Goal: Navigation & Orientation: Find specific page/section

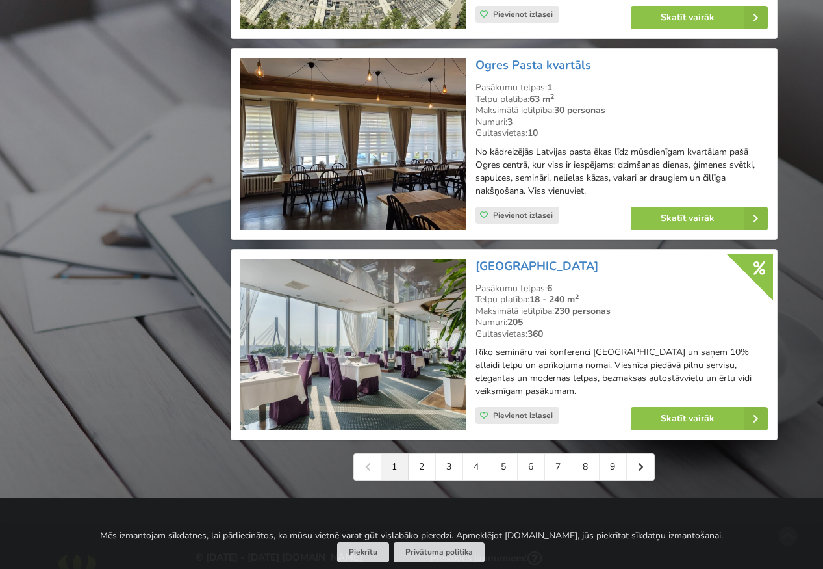
scroll to position [2860, 0]
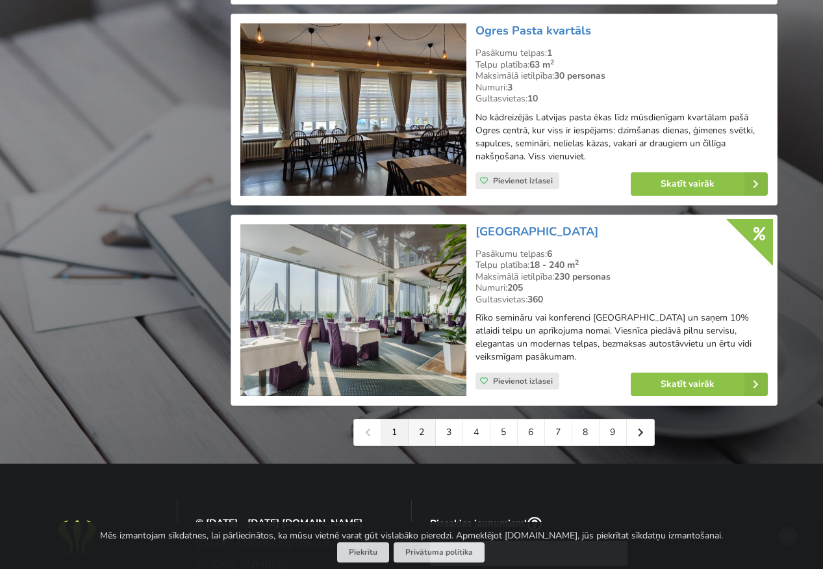
click at [421, 443] on link "2" at bounding box center [422, 432] width 27 height 26
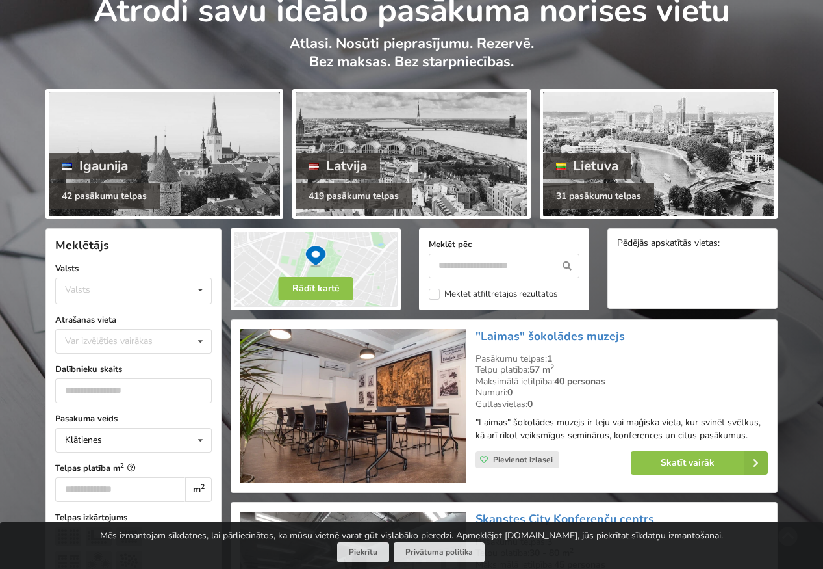
scroll to position [65, 0]
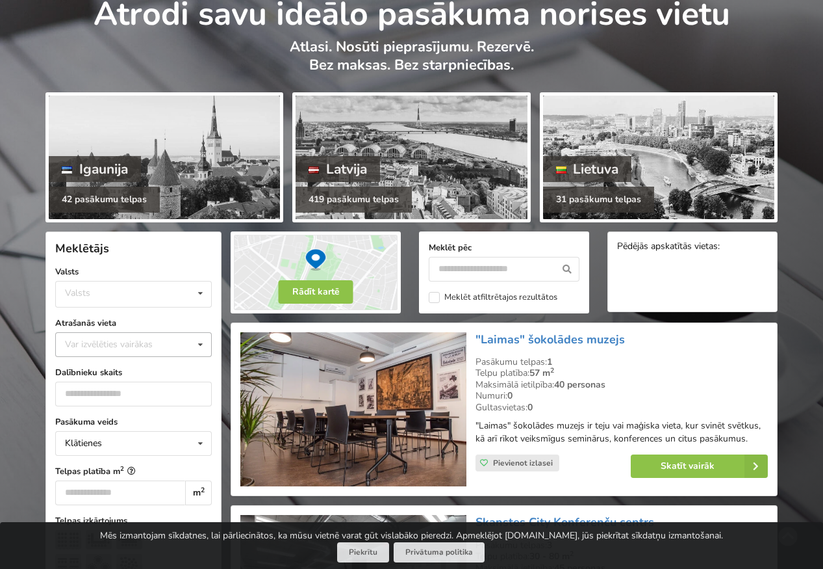
click at [199, 343] on icon at bounding box center [200, 345] width 19 height 24
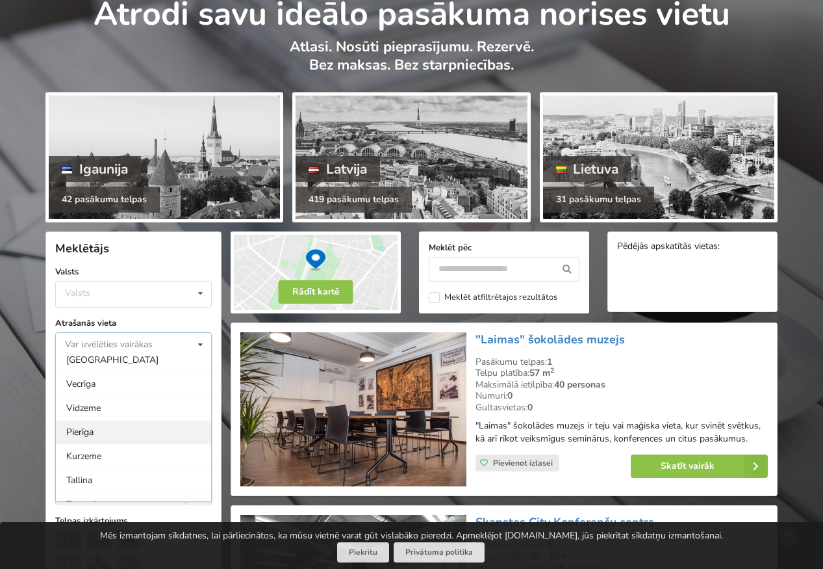
scroll to position [130, 0]
click at [120, 388] on div "Rīga" at bounding box center [133, 382] width 155 height 24
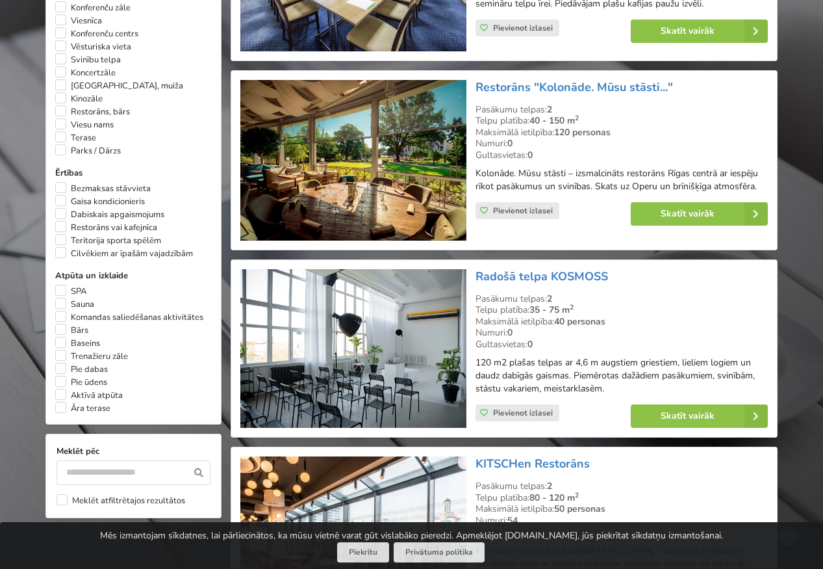
scroll to position [877, 0]
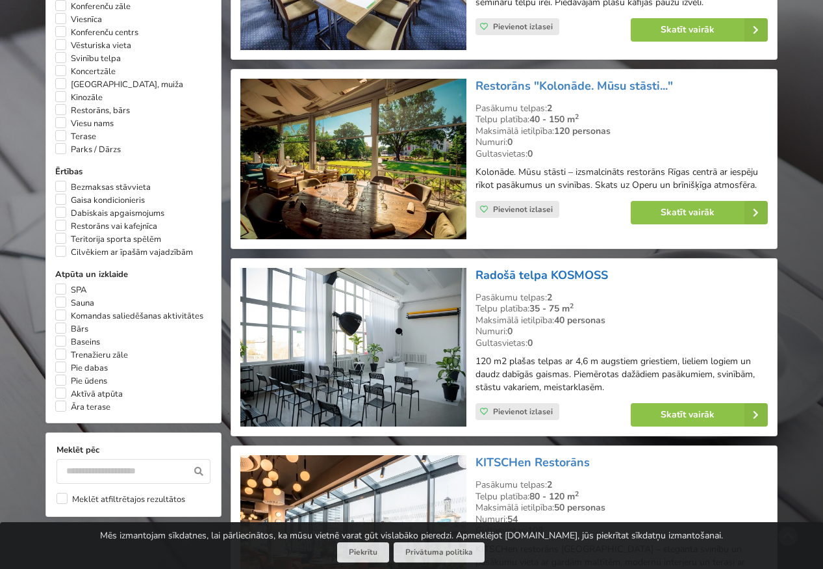
click at [564, 277] on link "Radošā telpa KOSMOSS" at bounding box center [542, 275] width 133 height 16
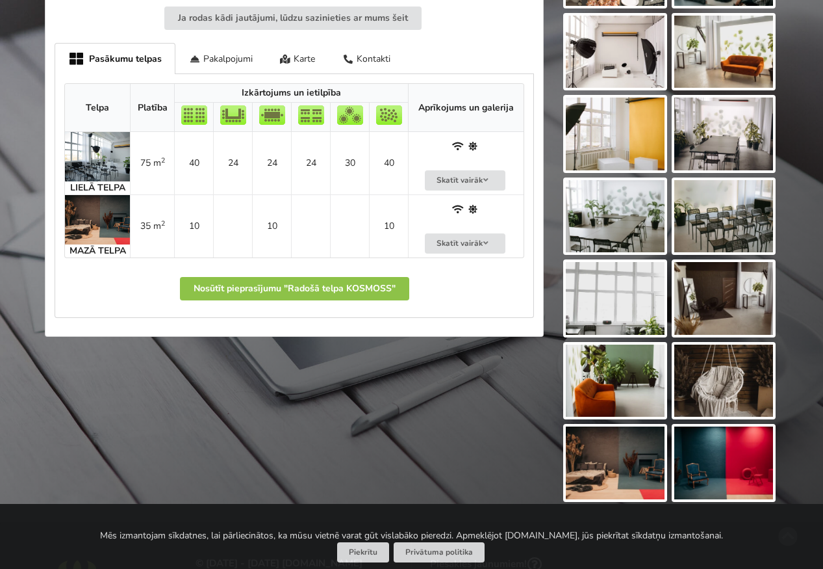
scroll to position [585, 0]
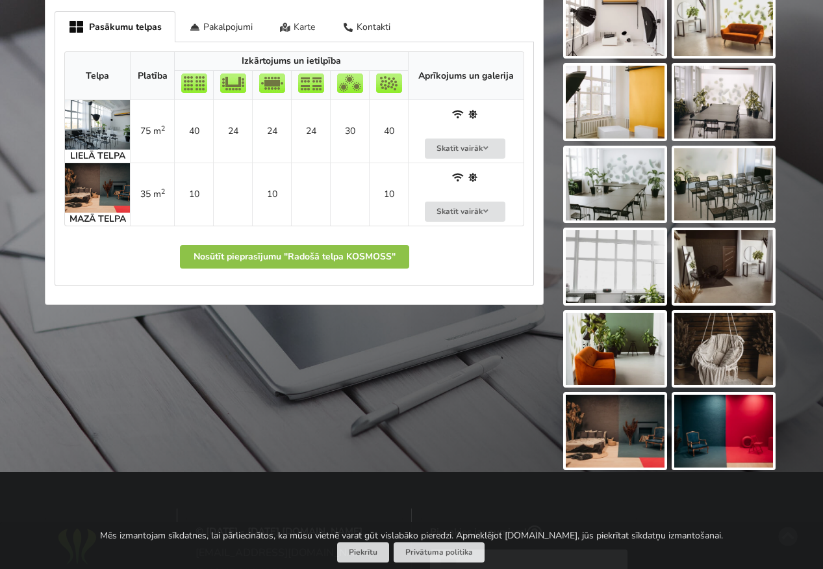
click at [305, 26] on div "Karte" at bounding box center [297, 26] width 63 height 31
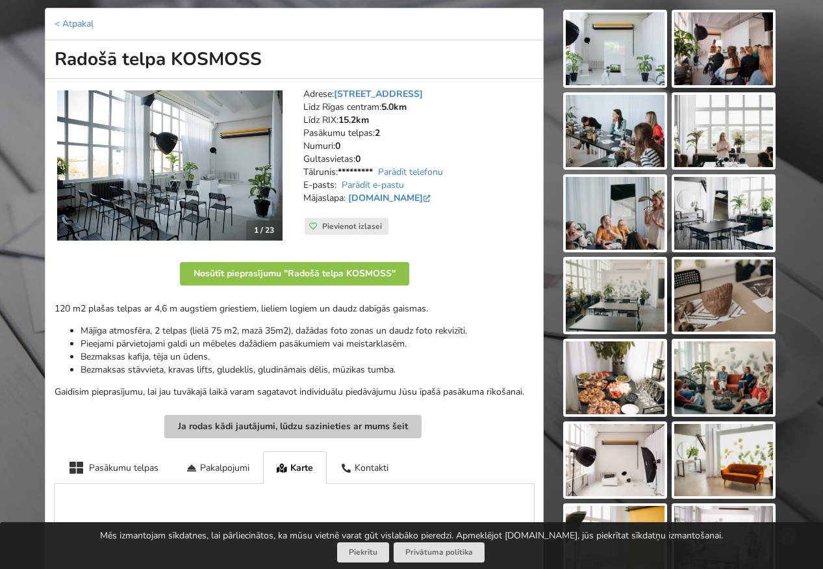
scroll to position [130, 0]
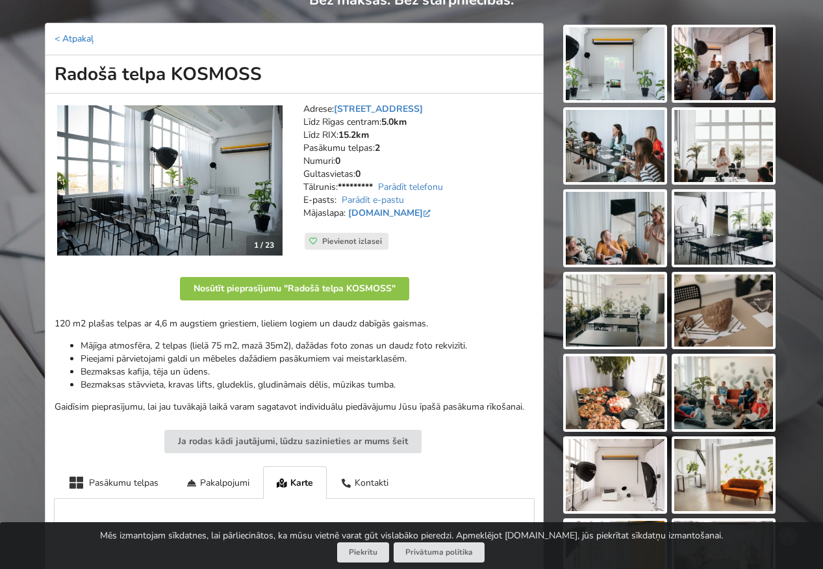
click at [71, 38] on link "< Atpakaļ" at bounding box center [74, 38] width 39 height 12
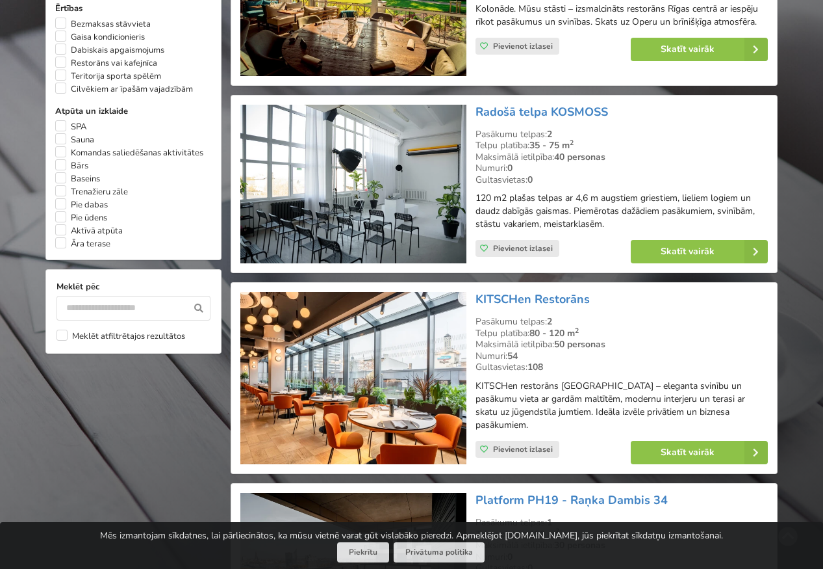
scroll to position [1072, 0]
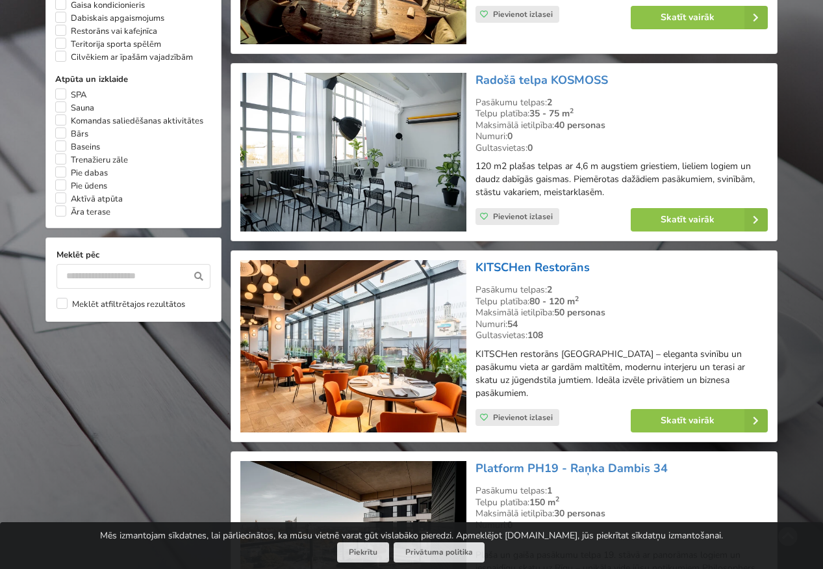
click at [523, 265] on link "KITSCHen Restorāns" at bounding box center [533, 267] width 114 height 16
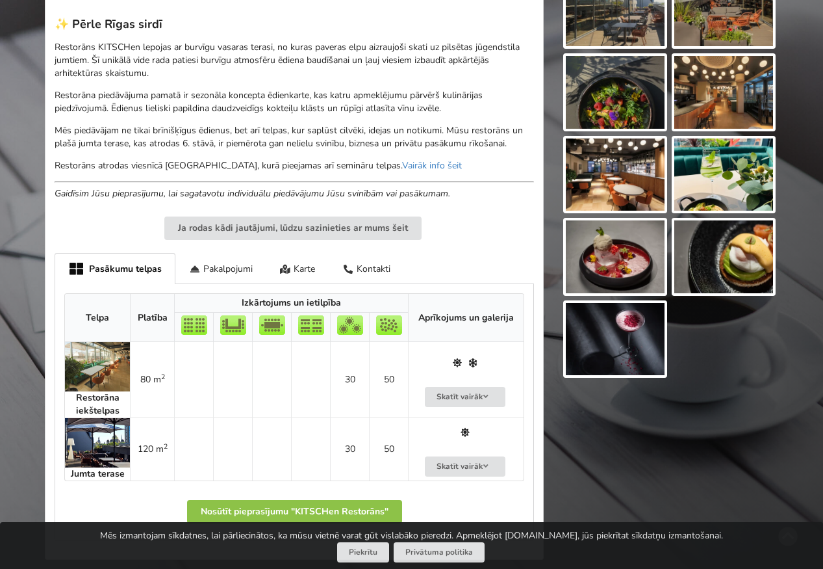
scroll to position [455, 0]
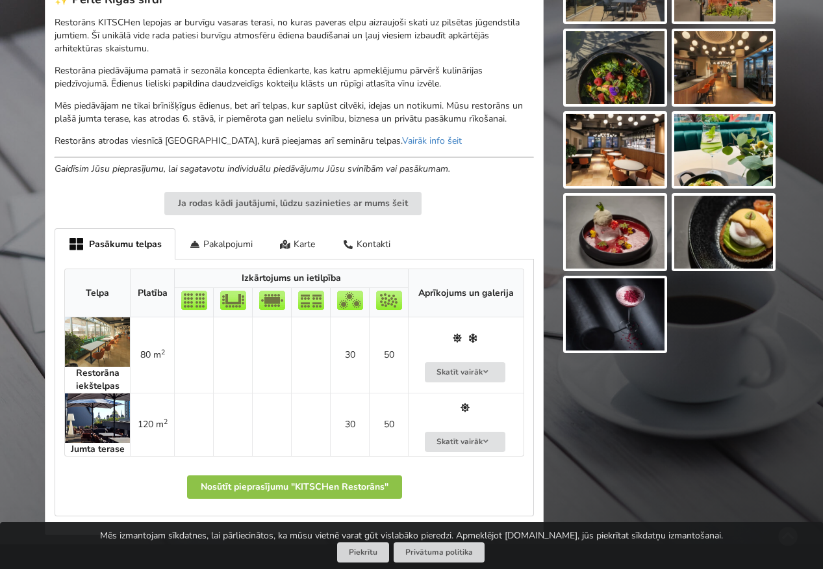
click at [99, 414] on img at bounding box center [97, 417] width 65 height 49
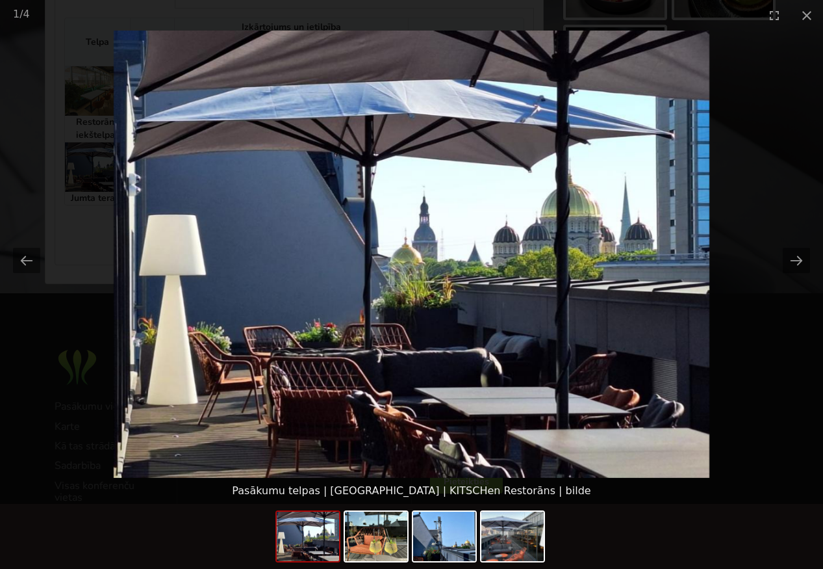
scroll to position [715, 0]
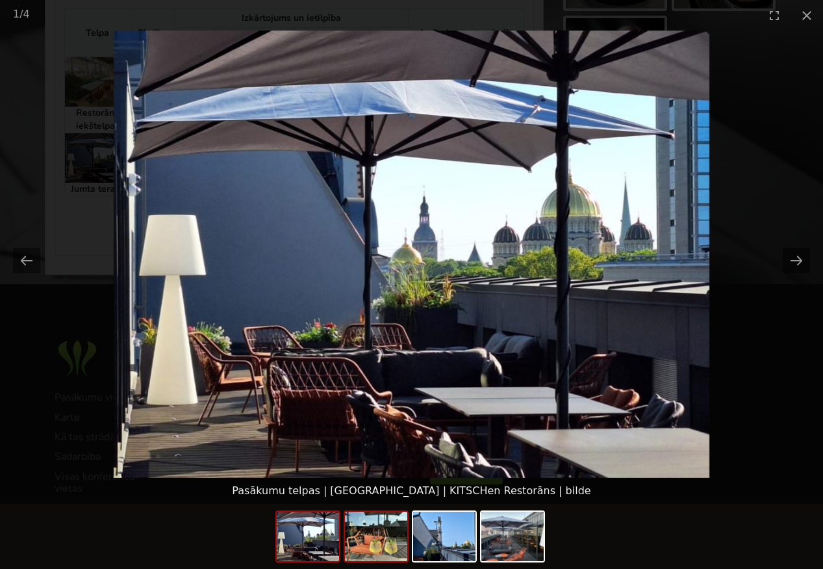
click at [383, 531] on img at bounding box center [376, 536] width 62 height 49
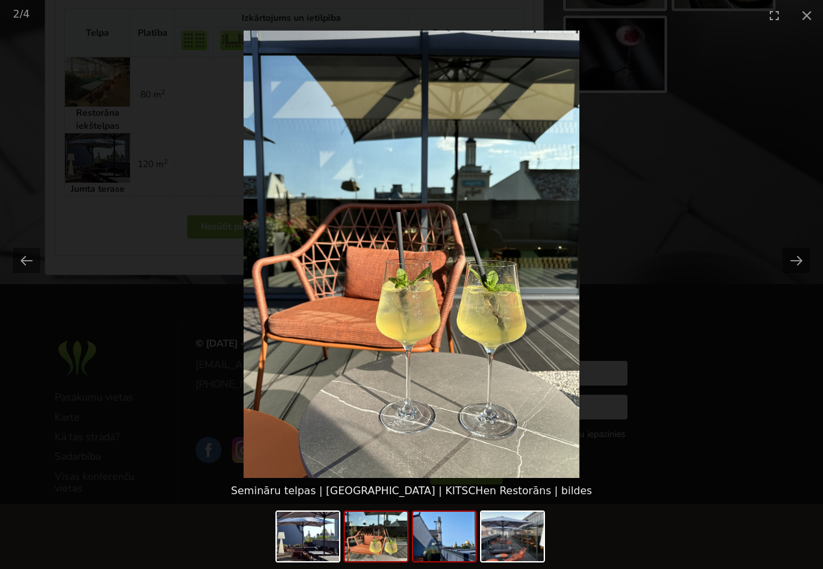
click at [429, 530] on img at bounding box center [444, 536] width 62 height 49
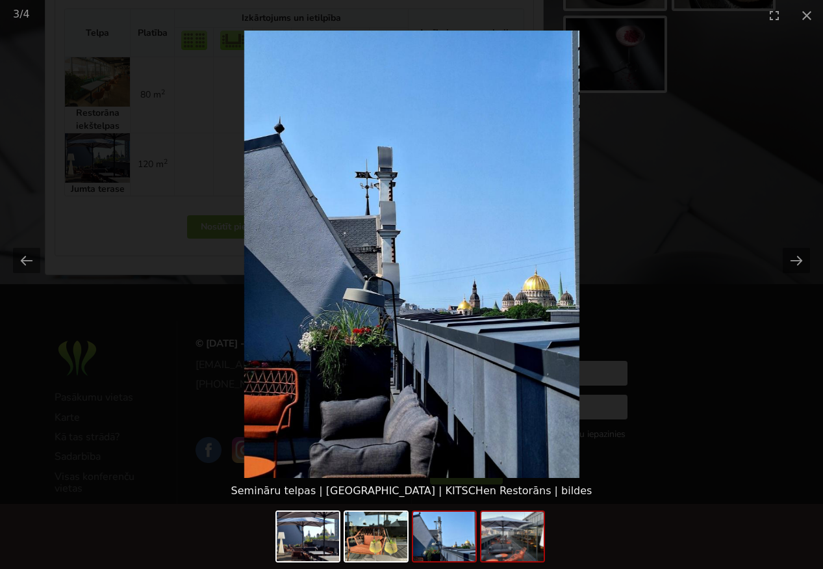
click at [510, 538] on img at bounding box center [513, 536] width 62 height 49
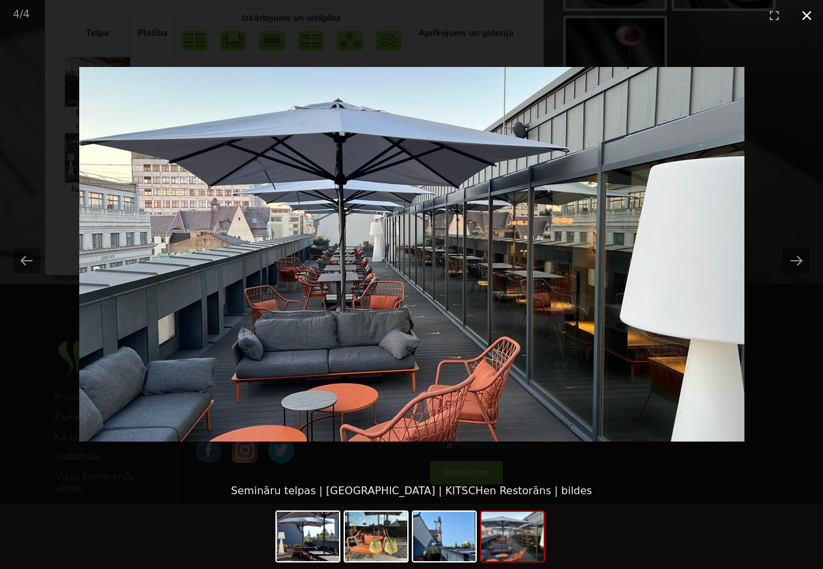
click at [811, 10] on button "Close gallery" at bounding box center [807, 15] width 32 height 31
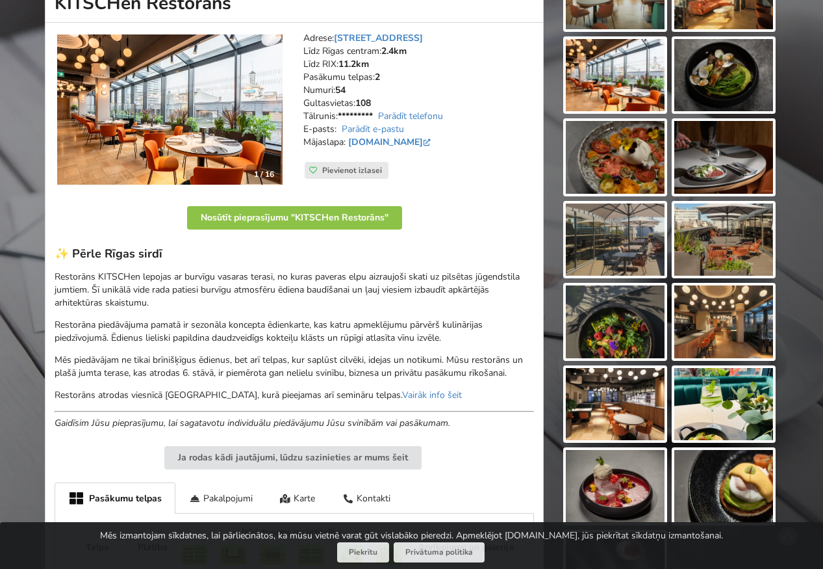
scroll to position [130, 0]
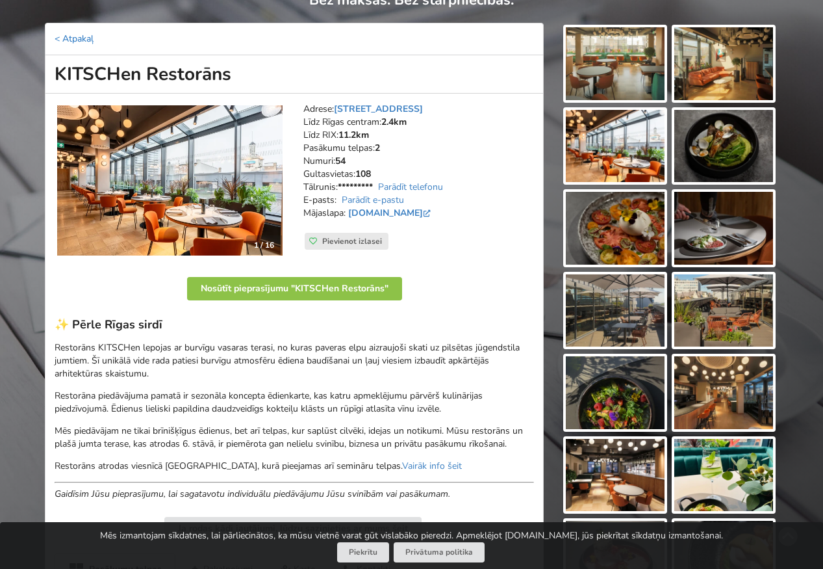
click at [66, 35] on link "< Atpakaļ" at bounding box center [74, 38] width 39 height 12
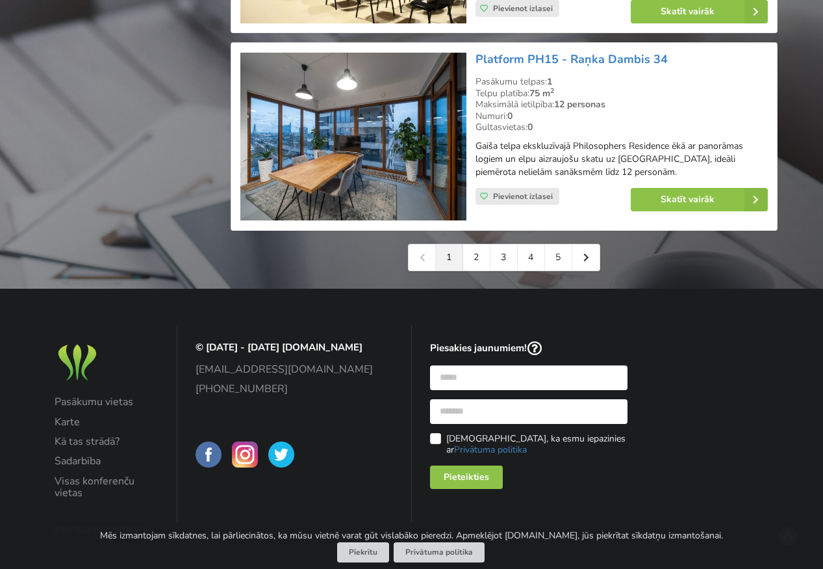
scroll to position [3022, 0]
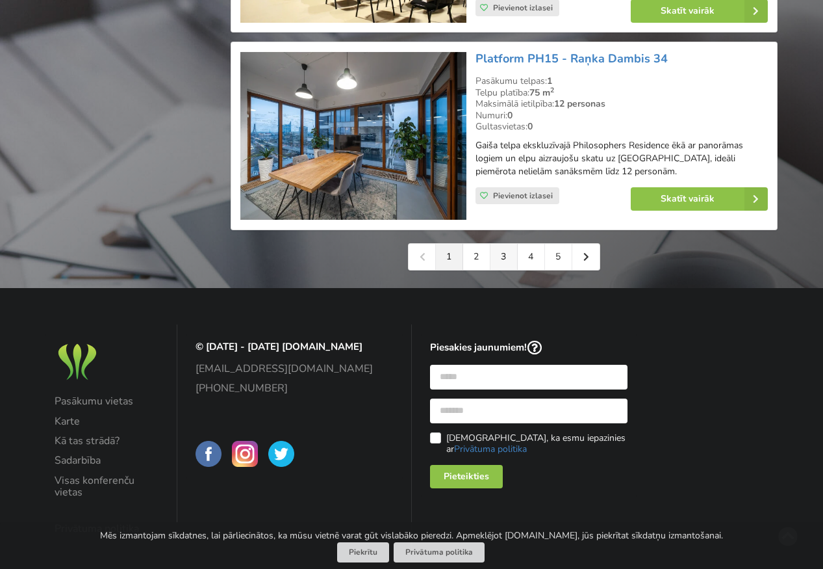
click at [500, 247] on link "3" at bounding box center [504, 257] width 27 height 26
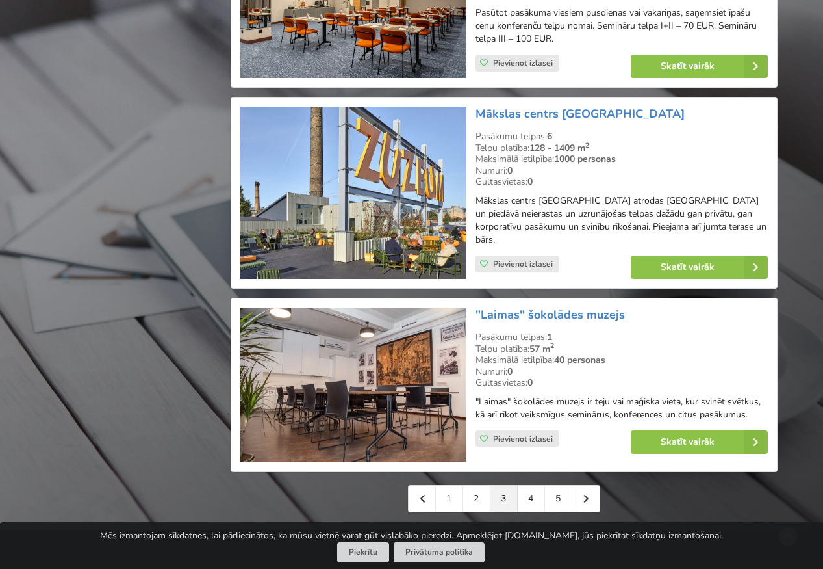
scroll to position [2795, 0]
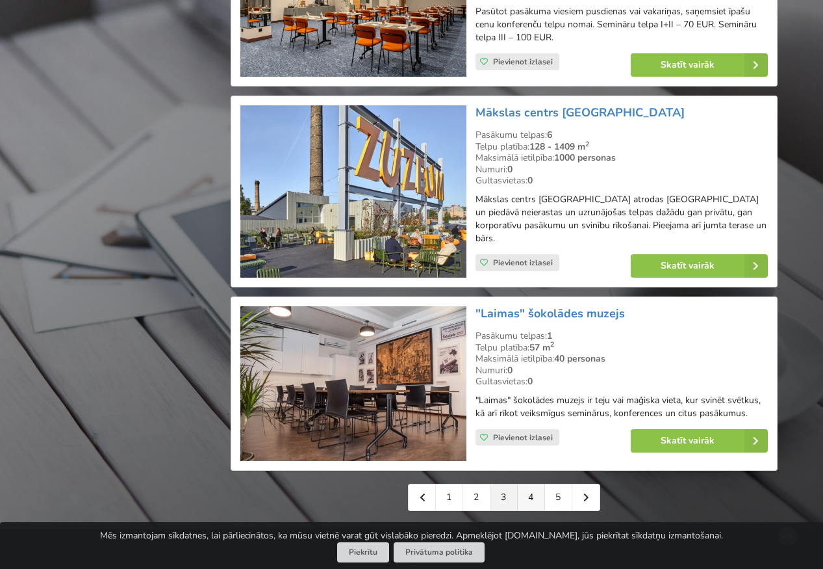
click at [537, 492] on link "4" at bounding box center [531, 497] width 27 height 26
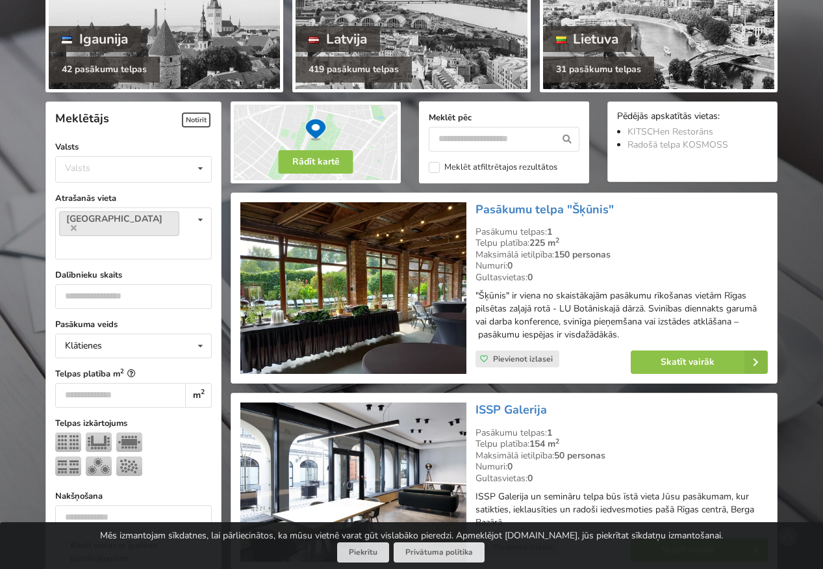
scroll to position [260, 0]
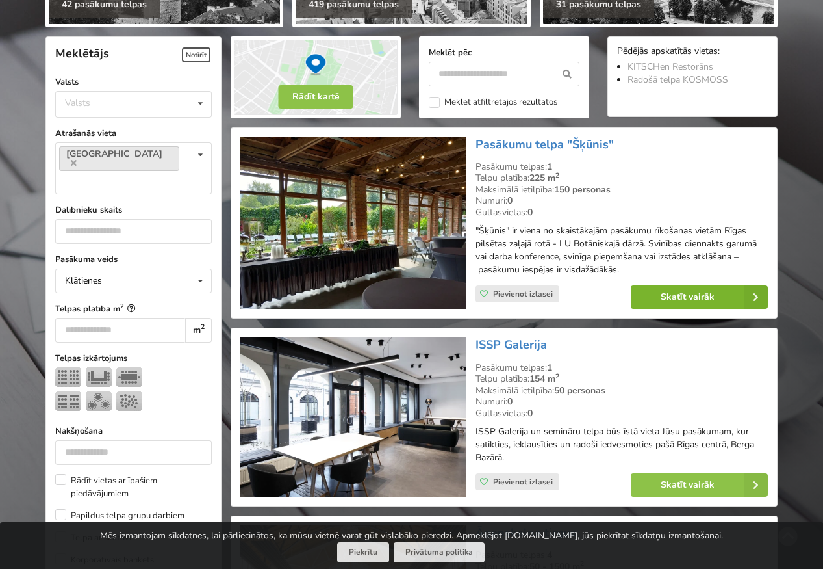
click at [660, 298] on link "Skatīt vairāk" at bounding box center [699, 296] width 137 height 23
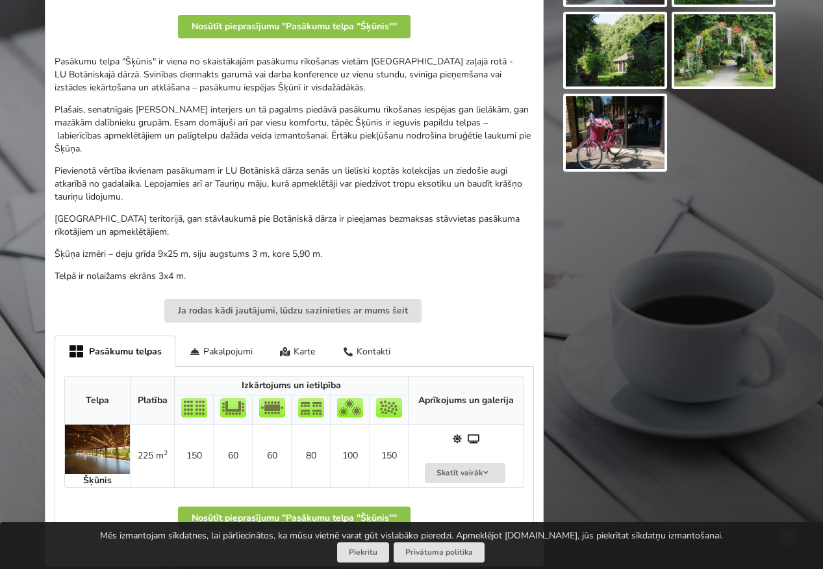
scroll to position [65, 0]
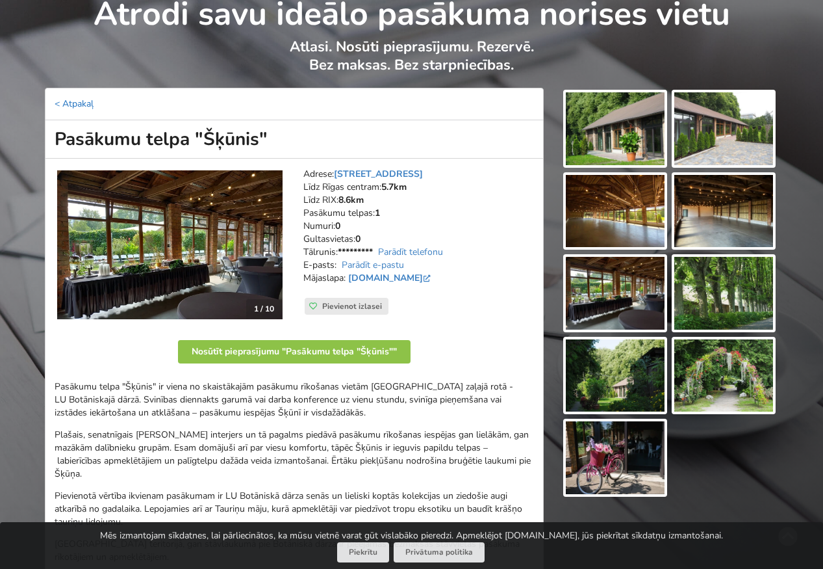
click at [80, 99] on link "< Atpakaļ" at bounding box center [74, 103] width 39 height 12
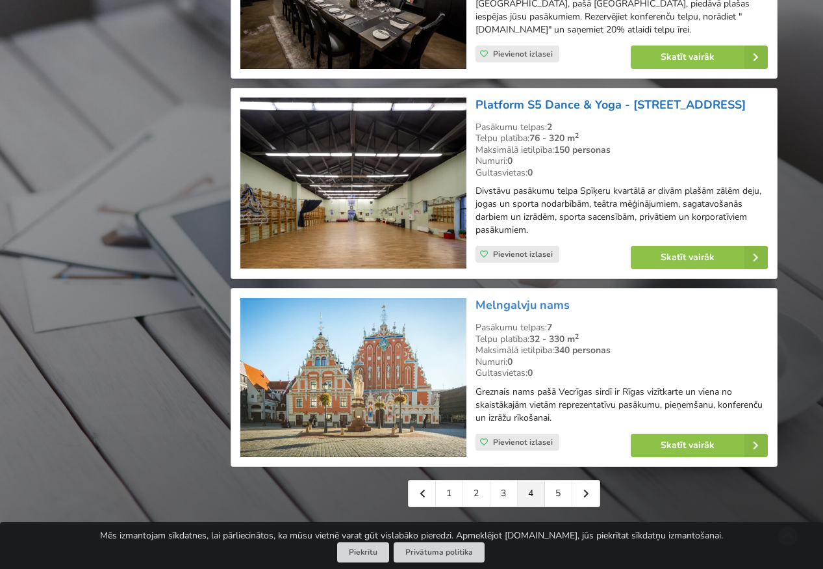
scroll to position [2860, 0]
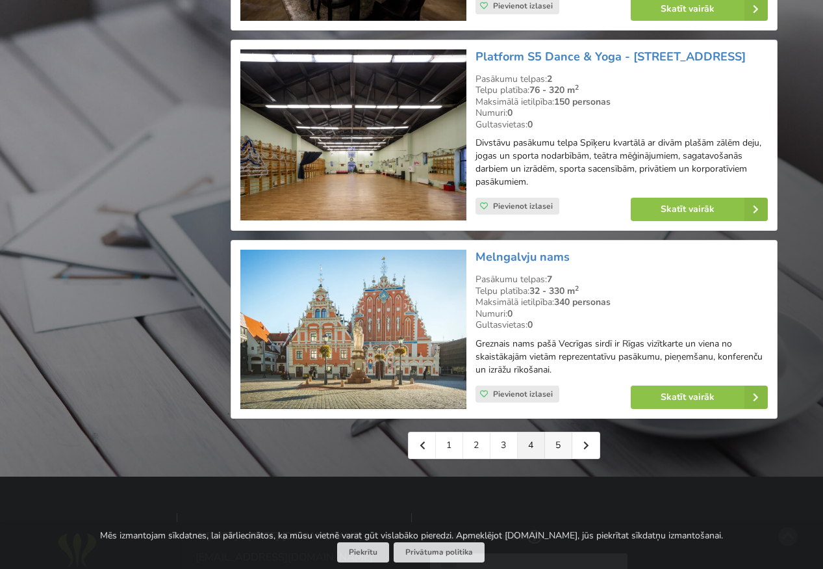
click at [561, 435] on link "5" at bounding box center [558, 445] width 27 height 26
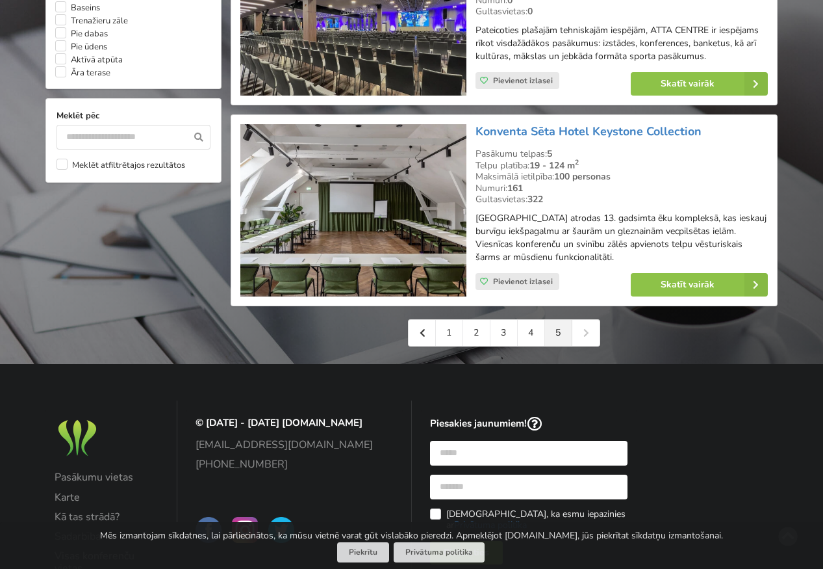
scroll to position [1235, 0]
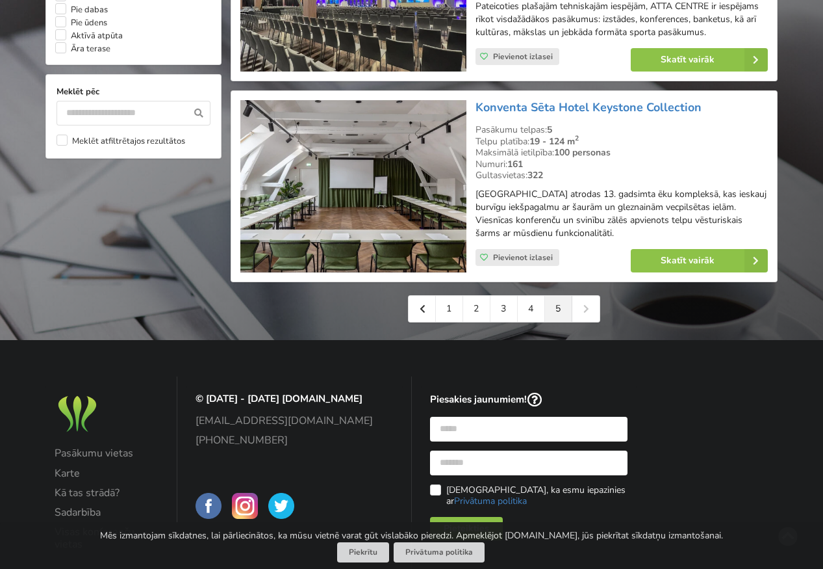
click at [586, 311] on div "1 2 3 4 5" at bounding box center [504, 308] width 192 height 27
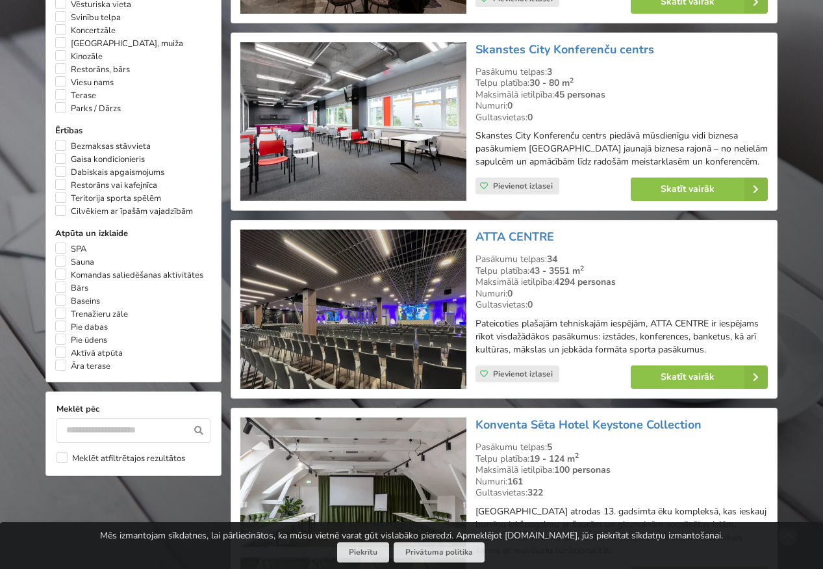
scroll to position [780, 0]
